Goal: Check status: Check status

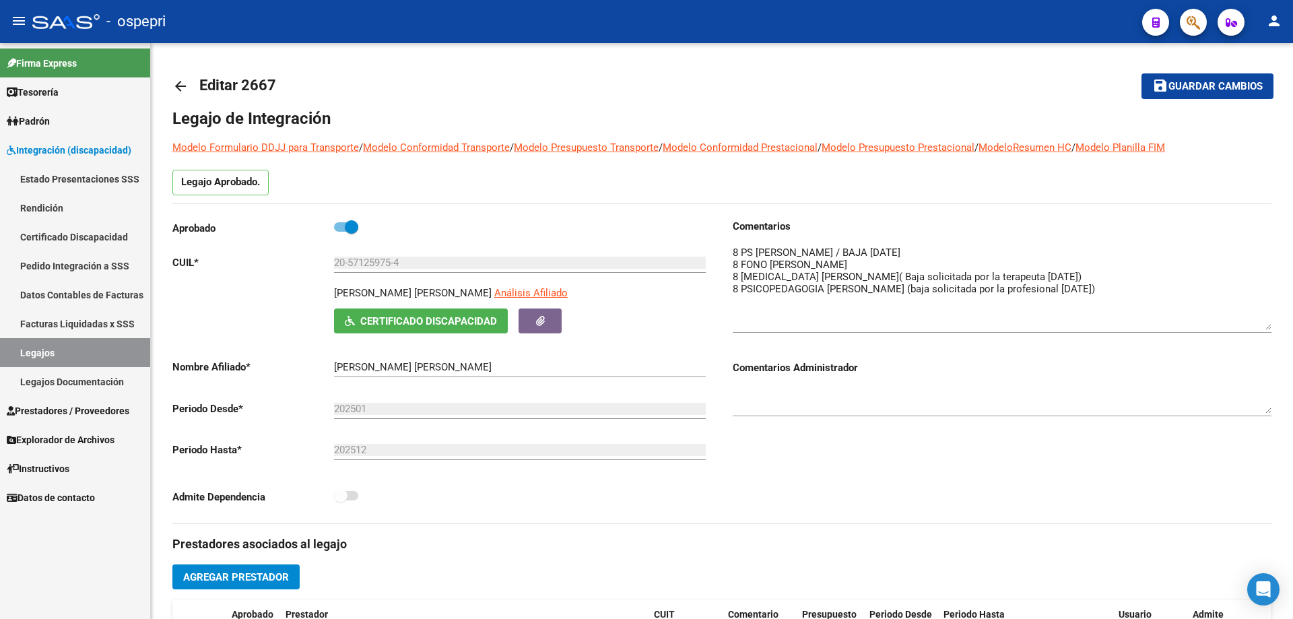
scroll to position [13, 0]
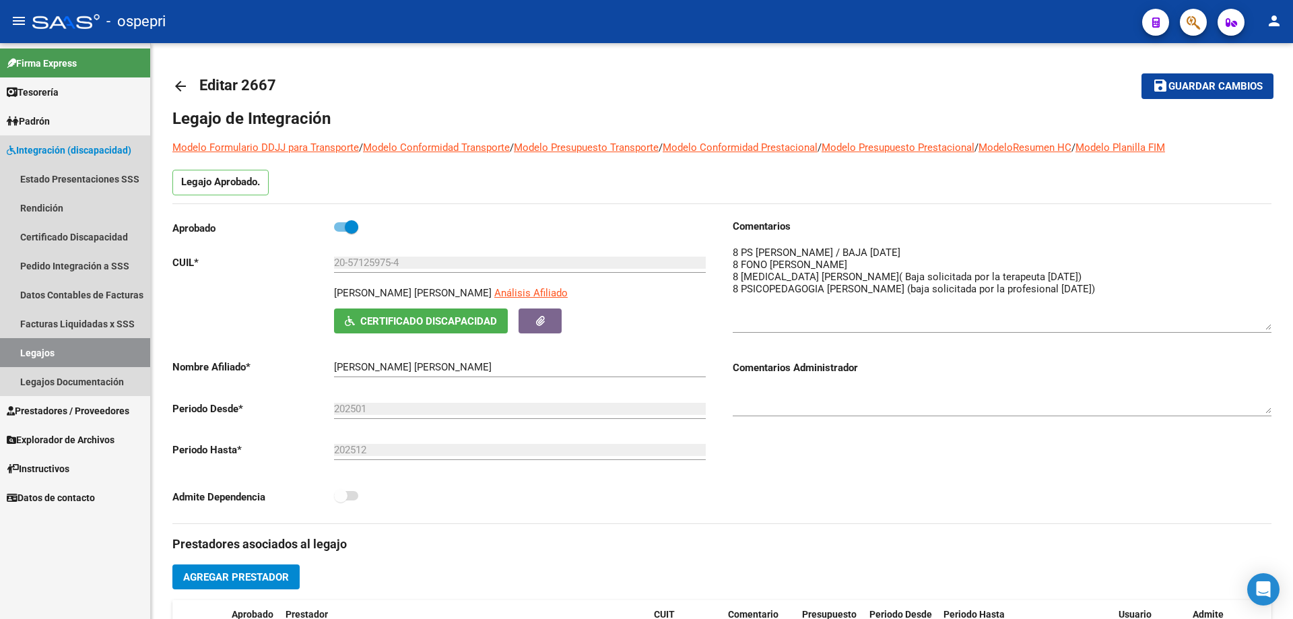
click at [39, 350] on link "Legajos" at bounding box center [75, 352] width 150 height 29
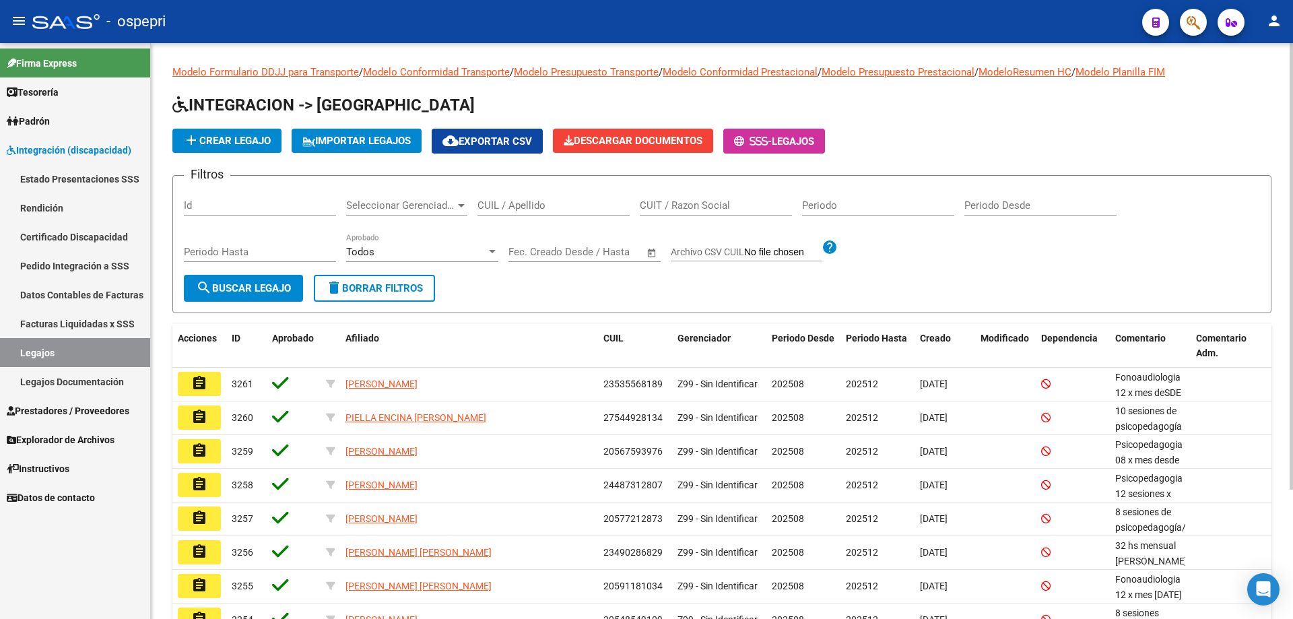
click at [541, 205] on input "CUIL / Apellido" at bounding box center [554, 205] width 152 height 12
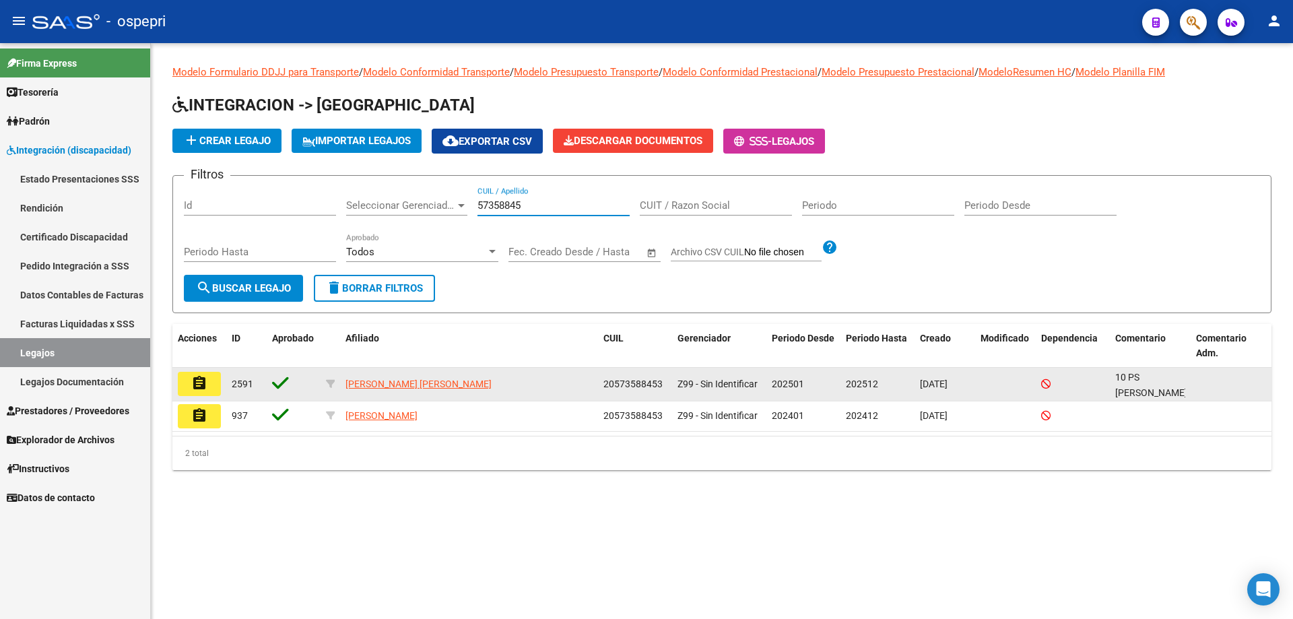
type input "57358845"
click at [216, 391] on button "assignment" at bounding box center [199, 384] width 43 height 24
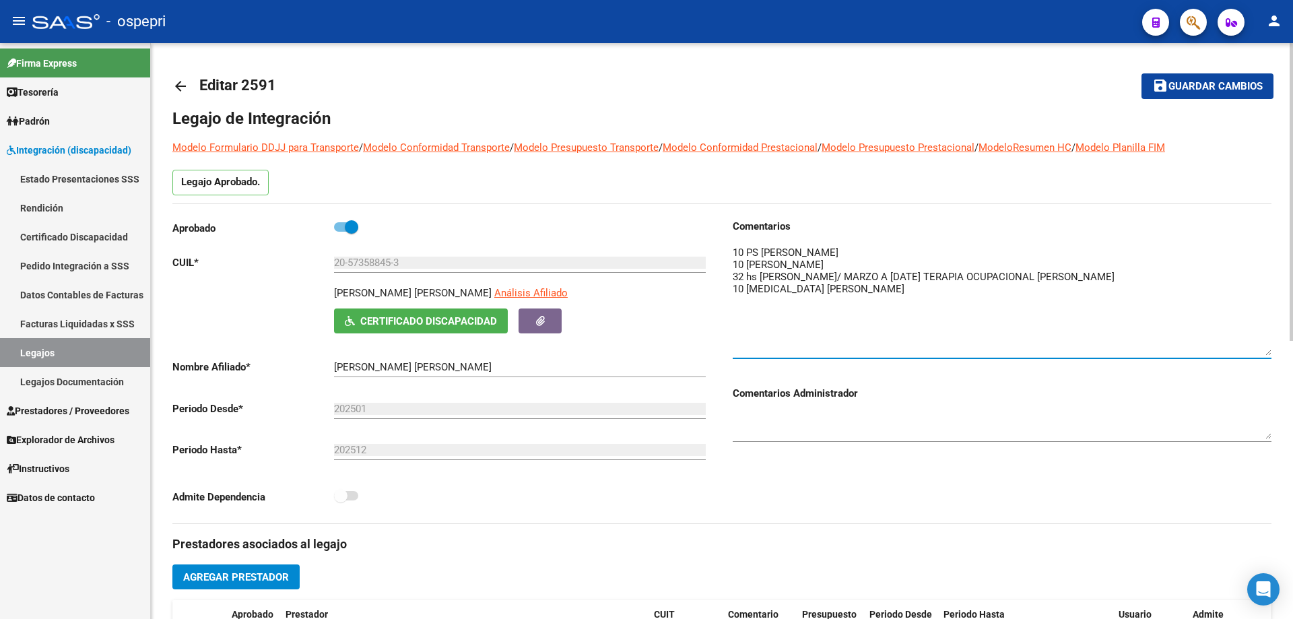
drag, startPoint x: 1264, startPoint y: 263, endPoint x: 1264, endPoint y: 346, distance: 83.5
click at [1264, 346] on textarea at bounding box center [1002, 300] width 539 height 110
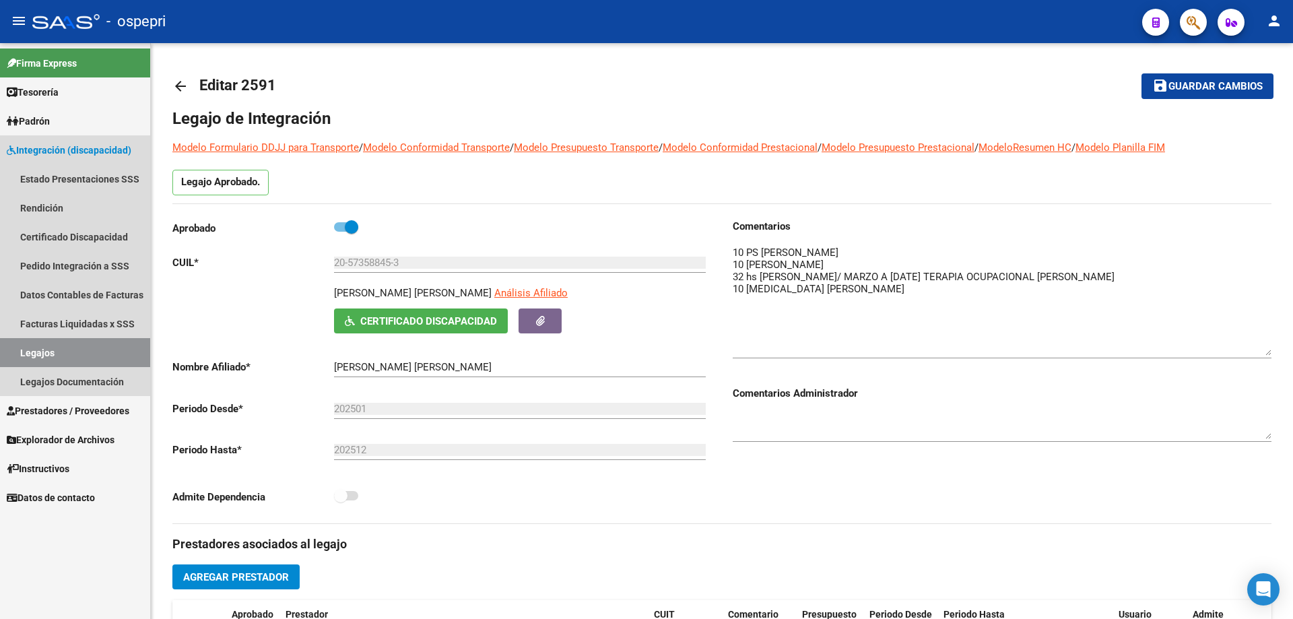
click at [44, 352] on link "Legajos" at bounding box center [75, 352] width 150 height 29
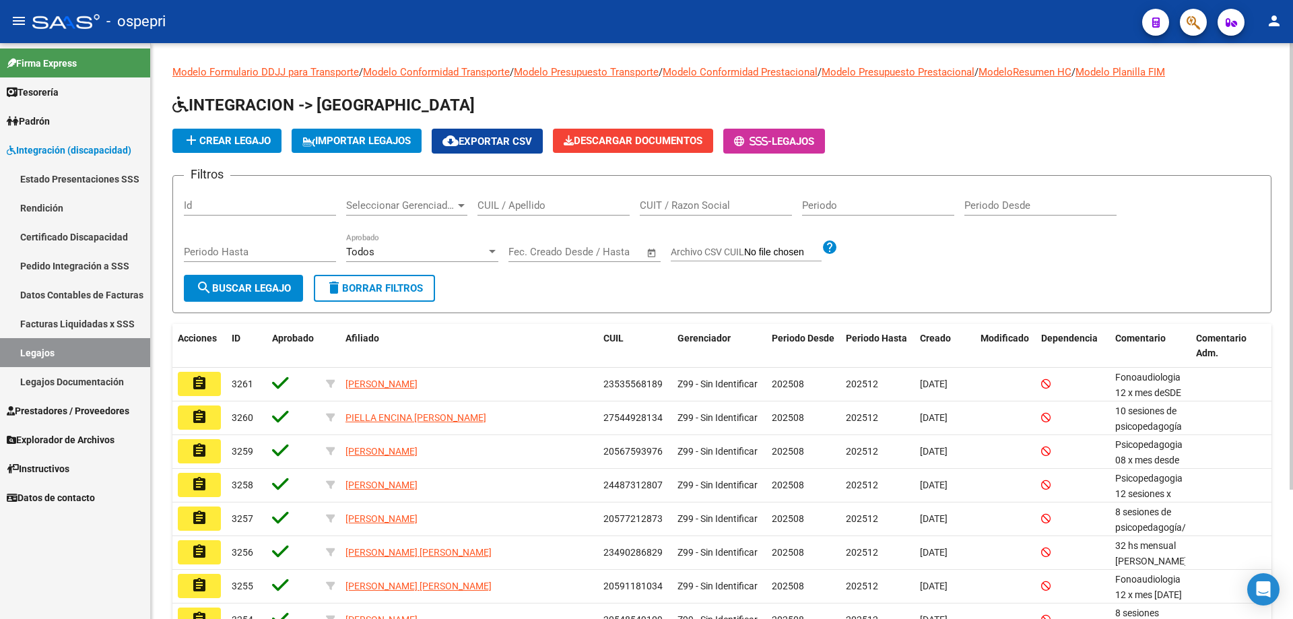
click at [507, 201] on input "CUIL / Apellido" at bounding box center [554, 205] width 152 height 12
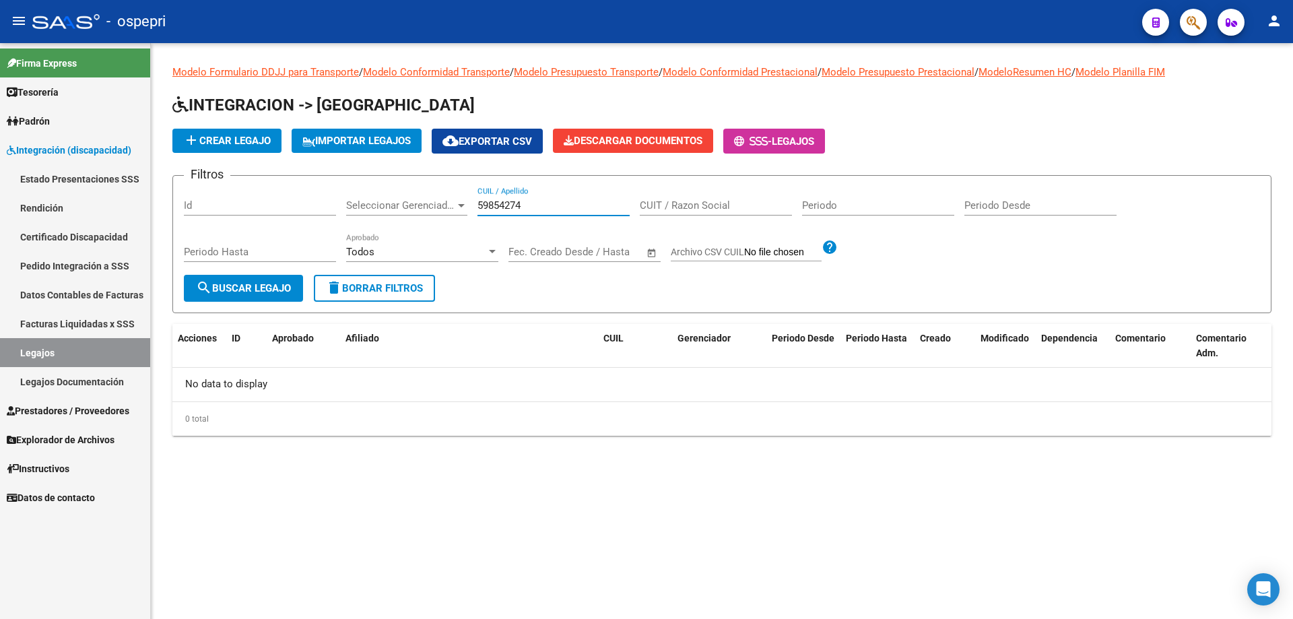
type input "59854274"
